Goal: Task Accomplishment & Management: Manage account settings

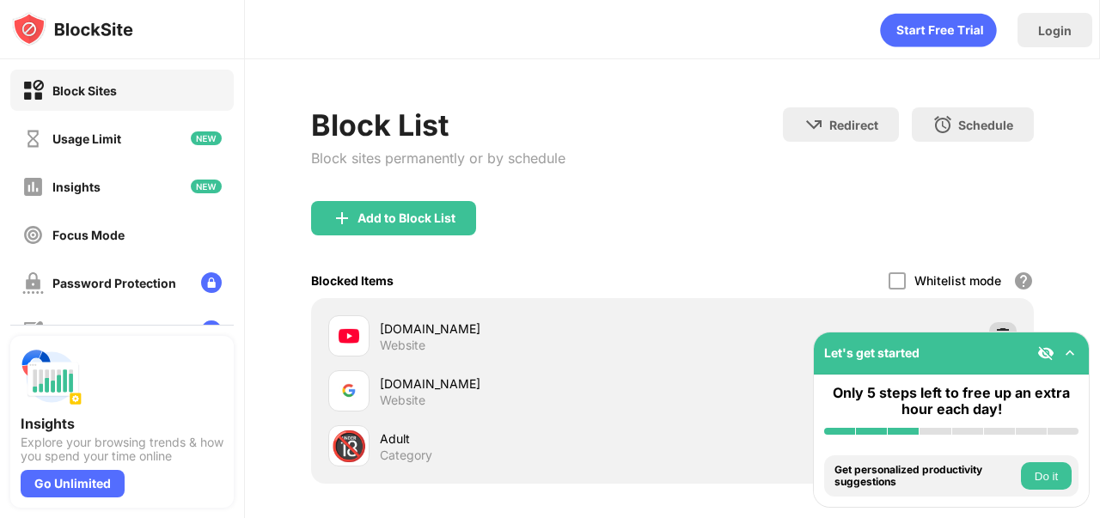
click at [996, 327] on img at bounding box center [1002, 335] width 17 height 17
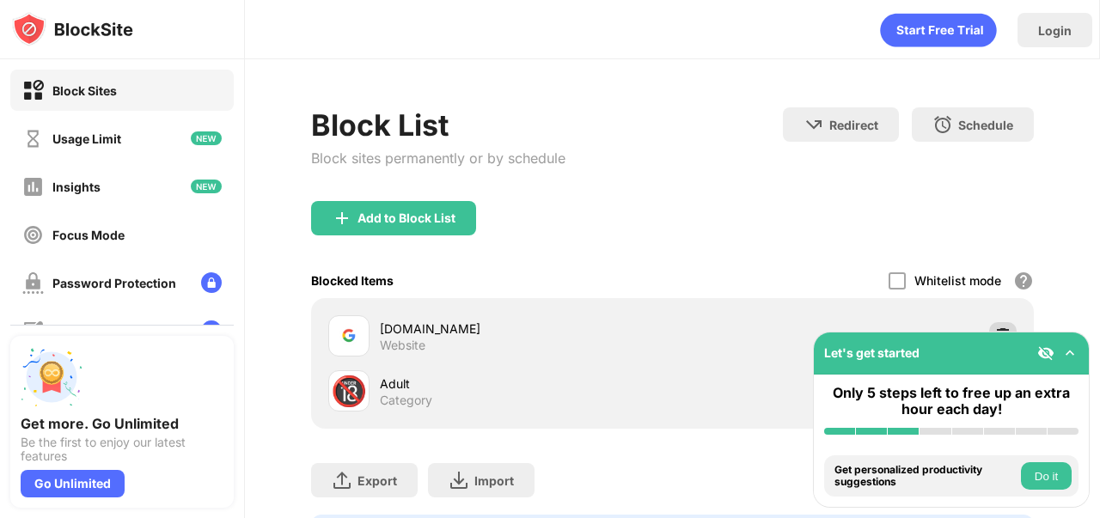
click at [998, 328] on div at bounding box center [1002, 335] width 27 height 27
